Goal: Transaction & Acquisition: Purchase product/service

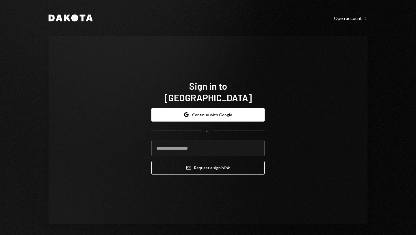
click at [23, 10] on div "Dakota Open account Right Caret Sign in to Dakota Google Continue with Google O…" at bounding box center [208, 117] width 416 height 235
click at [204, 111] on button "Google Continue with Google" at bounding box center [207, 115] width 113 height 14
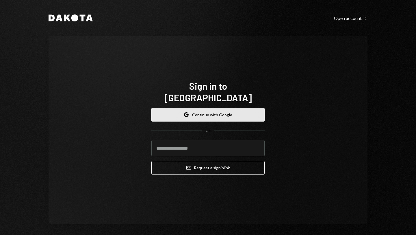
click at [204, 109] on button "Google Continue with Google" at bounding box center [207, 115] width 113 height 14
click at [202, 110] on button "Google Continue with Google" at bounding box center [207, 115] width 113 height 14
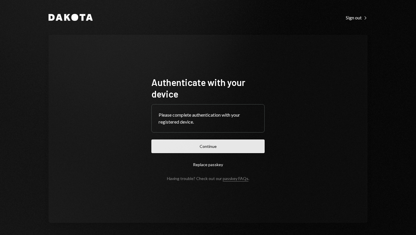
click at [212, 149] on button "Continue" at bounding box center [207, 146] width 113 height 14
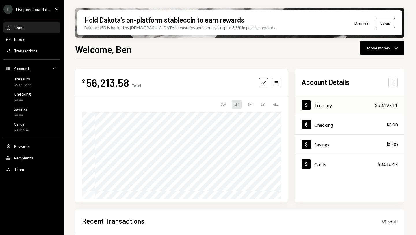
click at [333, 104] on div "Dollar Treasury $53,197.11" at bounding box center [350, 105] width 110 height 19
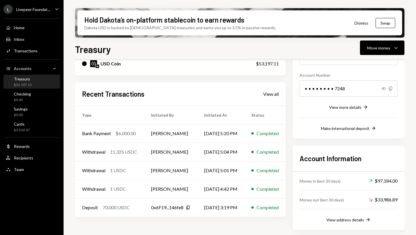
scroll to position [79, 0]
click at [269, 153] on div "Completed" at bounding box center [267, 151] width 22 height 7
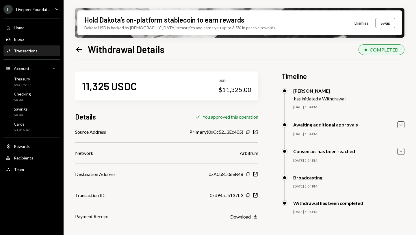
scroll to position [46, 0]
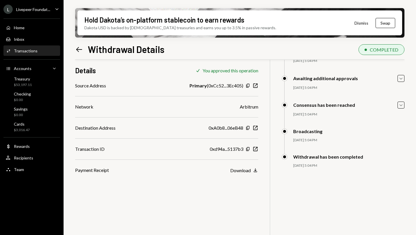
click at [79, 49] on icon "Left Arrow" at bounding box center [79, 49] width 8 height 8
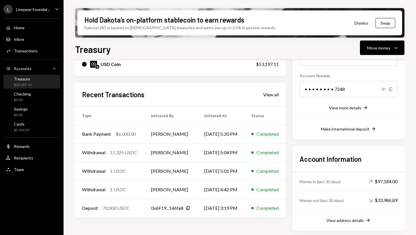
scroll to position [79, 0]
click at [214, 168] on td "[DATE] 5:01 PM" at bounding box center [220, 170] width 47 height 18
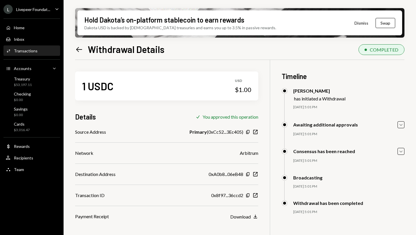
click at [80, 49] on icon at bounding box center [79, 49] width 6 height 5
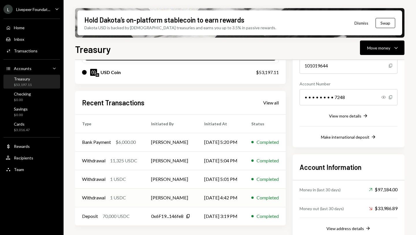
scroll to position [79, 0]
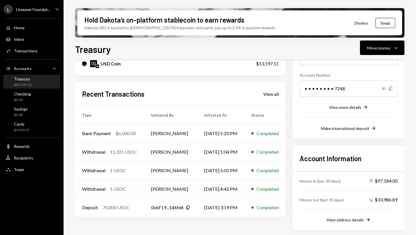
click at [244, 186] on td "[DATE] 4:42 PM" at bounding box center [220, 188] width 47 height 18
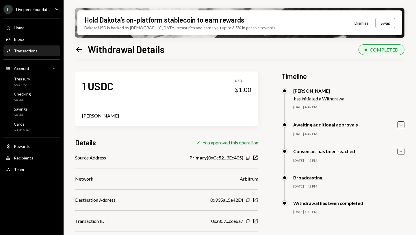
scroll to position [46, 0]
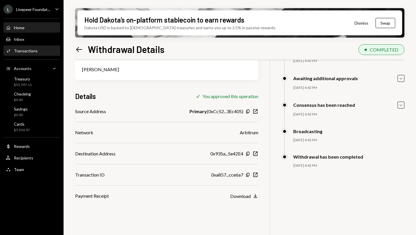
click at [25, 27] on div "Home Home" at bounding box center [32, 27] width 52 height 5
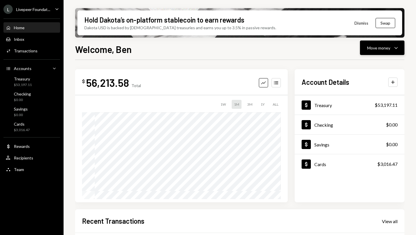
click at [378, 49] on div "Move money" at bounding box center [378, 48] width 23 height 6
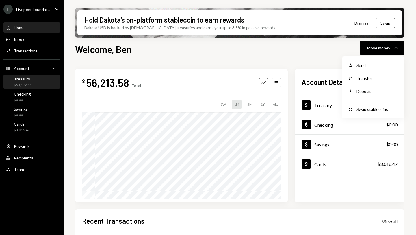
click at [22, 79] on div "Treasury" at bounding box center [23, 78] width 18 height 5
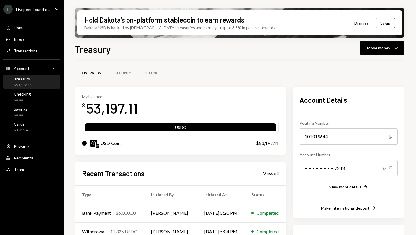
scroll to position [79, 0]
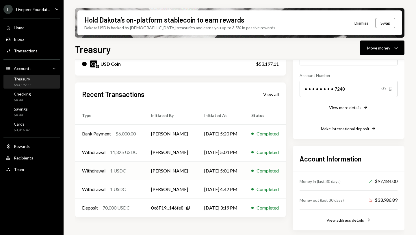
click at [177, 168] on td "[PERSON_NAME]" at bounding box center [170, 170] width 53 height 18
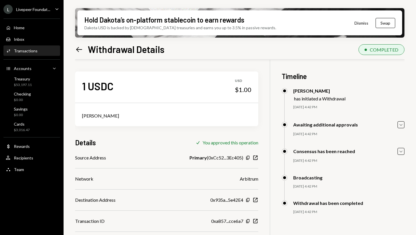
scroll to position [46, 0]
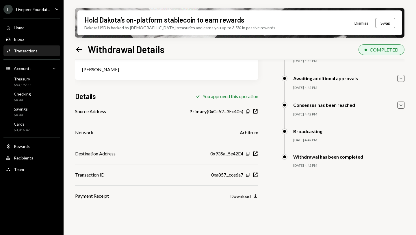
click at [247, 153] on icon "button" at bounding box center [247, 153] width 3 height 4
click at [79, 51] on icon "Left Arrow" at bounding box center [79, 49] width 8 height 8
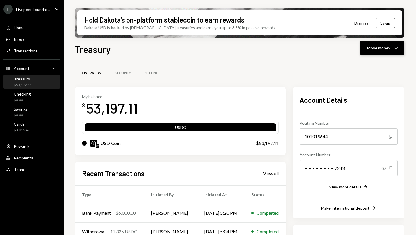
click at [380, 48] on div "Move money" at bounding box center [378, 48] width 23 height 6
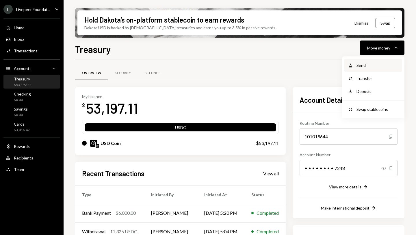
click at [360, 66] on div "Send" at bounding box center [377, 65] width 42 height 6
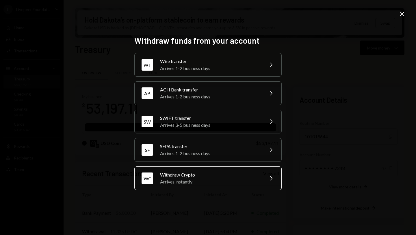
click at [185, 176] on div "Withdraw Crypto" at bounding box center [210, 174] width 101 height 7
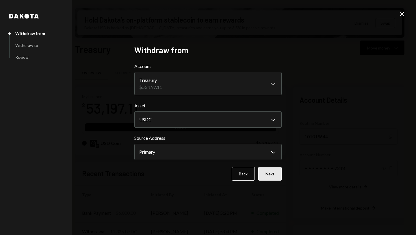
click at [271, 173] on button "Next" at bounding box center [269, 174] width 23 height 14
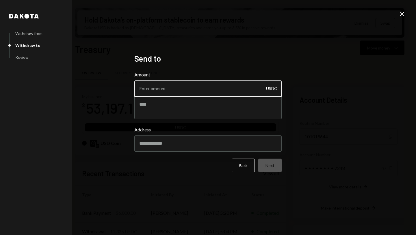
click at [148, 92] on input "Amount" at bounding box center [207, 88] width 147 height 16
click at [146, 106] on textarea at bounding box center [207, 107] width 147 height 23
click at [152, 141] on input "Address" at bounding box center [207, 143] width 147 height 16
paste input "**********"
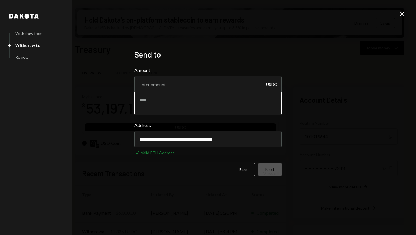
type input "**********"
click at [144, 100] on textarea at bounding box center [207, 103] width 147 height 23
type textarea "**********"
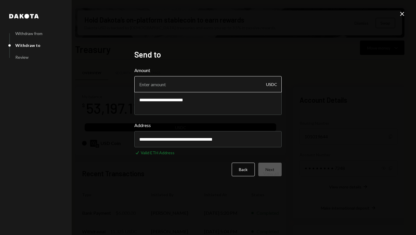
click at [141, 85] on input "Amount" at bounding box center [207, 84] width 147 height 16
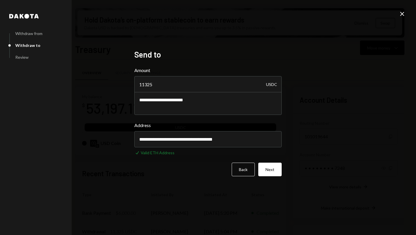
type input "11325"
click at [320, 82] on div "**********" at bounding box center [208, 117] width 416 height 235
click at [272, 170] on button "Next" at bounding box center [269, 169] width 23 height 14
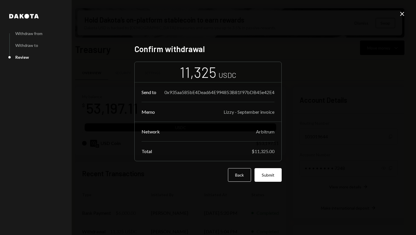
click at [178, 90] on div "0x935aa585bE4Dead64E994853B81f97bDB45e42E4" at bounding box center [219, 91] width 110 height 5
drag, startPoint x: 165, startPoint y: 90, endPoint x: 169, endPoint y: 90, distance: 3.8
copy div "0x935aa585bE4Dead64E994853B81f97bDB45e42E4"
click at [282, 197] on div "[PERSON_NAME] from Withdraw to Review Confirm withdrawal 11,325 USDC Send to 0x…" at bounding box center [207, 117] width 161 height 161
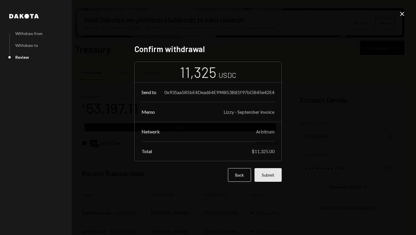
click at [268, 177] on button "Submit" at bounding box center [267, 175] width 27 height 14
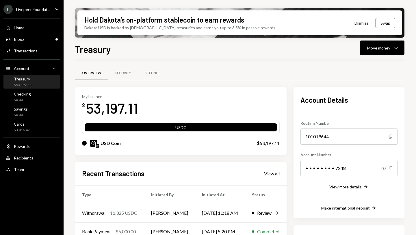
scroll to position [49, 0]
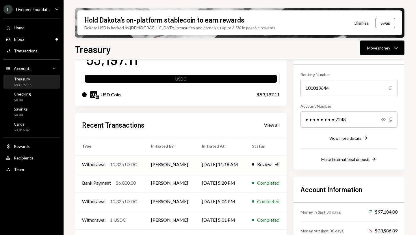
click at [224, 163] on td "[DATE] 11:18 AM" at bounding box center [220, 164] width 50 height 18
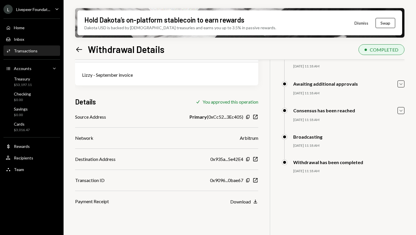
scroll to position [46, 0]
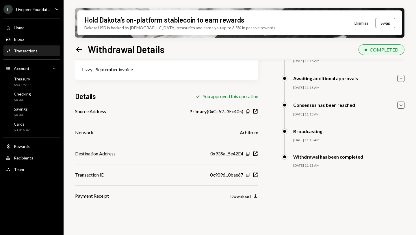
click at [248, 174] on icon "Copy" at bounding box center [247, 174] width 5 height 5
click at [80, 50] on icon "Left Arrow" at bounding box center [79, 49] width 8 height 8
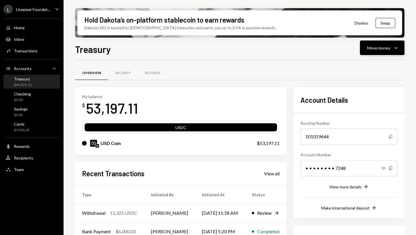
click at [377, 47] on div "Move money" at bounding box center [378, 48] width 23 height 6
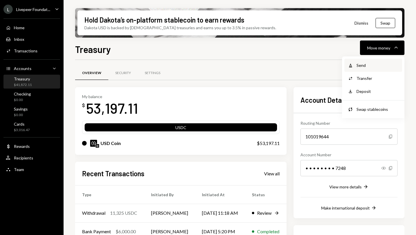
click at [368, 66] on div "Send" at bounding box center [377, 65] width 42 height 6
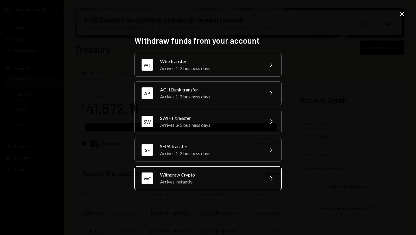
click at [188, 175] on div "Withdraw Crypto" at bounding box center [210, 174] width 101 height 7
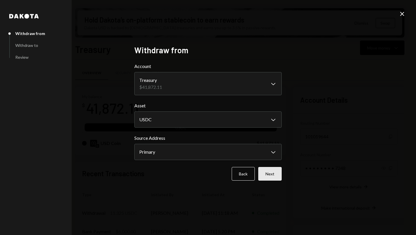
click at [273, 174] on button "Next" at bounding box center [269, 174] width 23 height 14
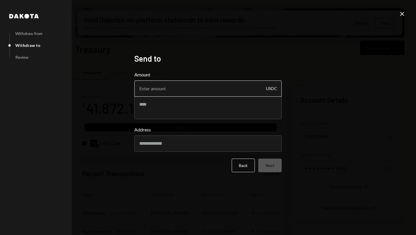
click at [143, 88] on input "Amount" at bounding box center [207, 88] width 147 height 16
click at [144, 143] on input "Address" at bounding box center [207, 143] width 147 height 16
paste input "**********"
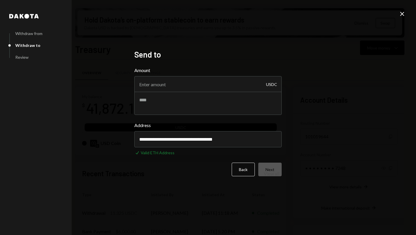
type input "**********"
click at [73, 98] on div "**********" at bounding box center [208, 117] width 416 height 235
click at [159, 83] on input "Amount" at bounding box center [207, 84] width 147 height 16
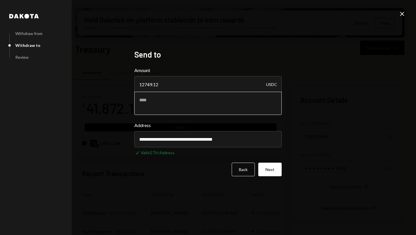
type input "12749.12"
click at [217, 100] on textarea at bounding box center [207, 103] width 147 height 23
type textarea "**********"
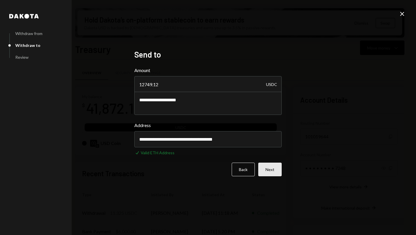
click at [268, 169] on button "Next" at bounding box center [269, 169] width 23 height 14
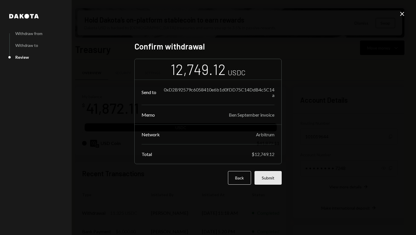
click at [268, 176] on button "Submit" at bounding box center [267, 178] width 27 height 14
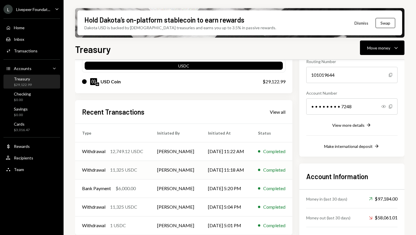
scroll to position [66, 0]
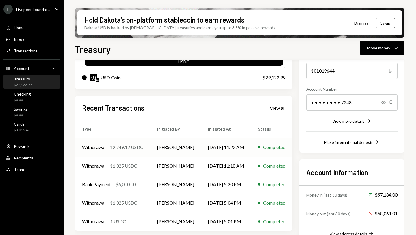
click at [204, 146] on td "[DATE] 11:22 AM" at bounding box center [226, 147] width 50 height 18
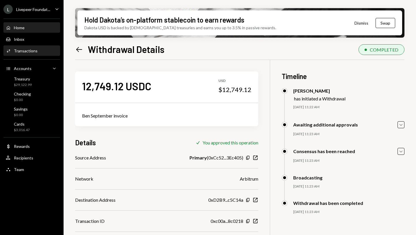
click at [25, 27] on div "Home" at bounding box center [19, 27] width 11 height 5
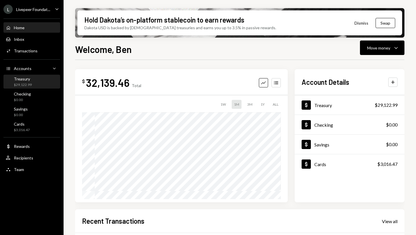
click at [18, 85] on div "$29,122.99" at bounding box center [23, 84] width 18 height 5
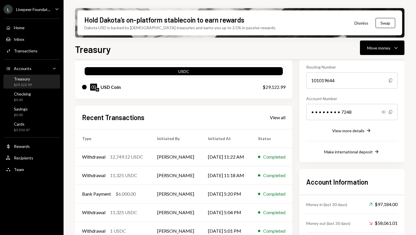
scroll to position [68, 0]
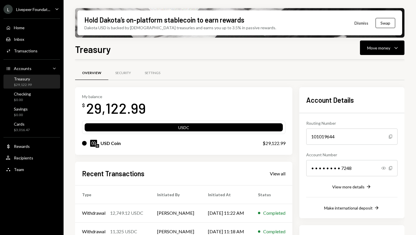
scroll to position [68, 0]
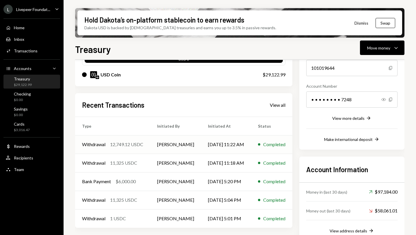
click at [201, 146] on td "10/05/25 11:22 AM" at bounding box center [226, 144] width 50 height 18
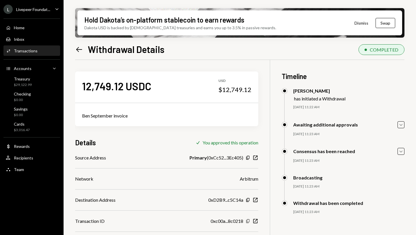
click at [248, 221] on icon "Copy" at bounding box center [247, 220] width 5 height 5
click at [255, 221] on icon "button" at bounding box center [255, 221] width 4 height 4
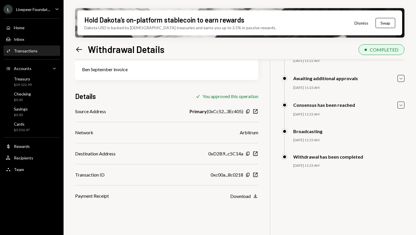
click at [80, 50] on icon "Left Arrow" at bounding box center [79, 49] width 8 height 8
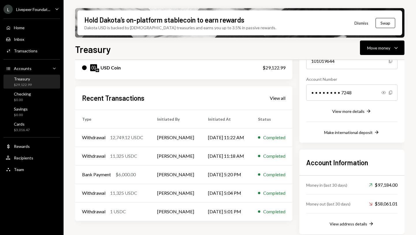
scroll to position [75, 0]
click at [222, 155] on td "[DATE] 11:18 AM" at bounding box center [226, 156] width 50 height 18
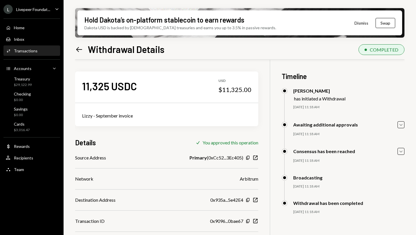
scroll to position [46, 0]
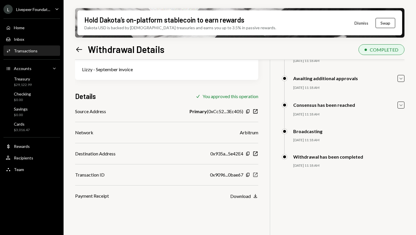
click at [256, 175] on icon "New Window" at bounding box center [255, 175] width 6 height 6
